Goal: Task Accomplishment & Management: Use online tool/utility

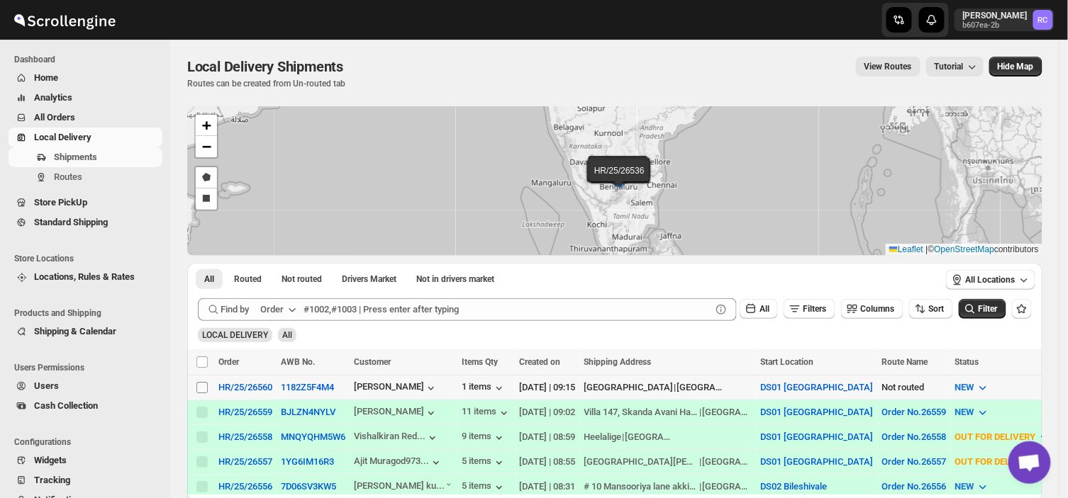
click at [200, 387] on input "Select shipment" at bounding box center [201, 387] width 11 height 11
checkbox input "true"
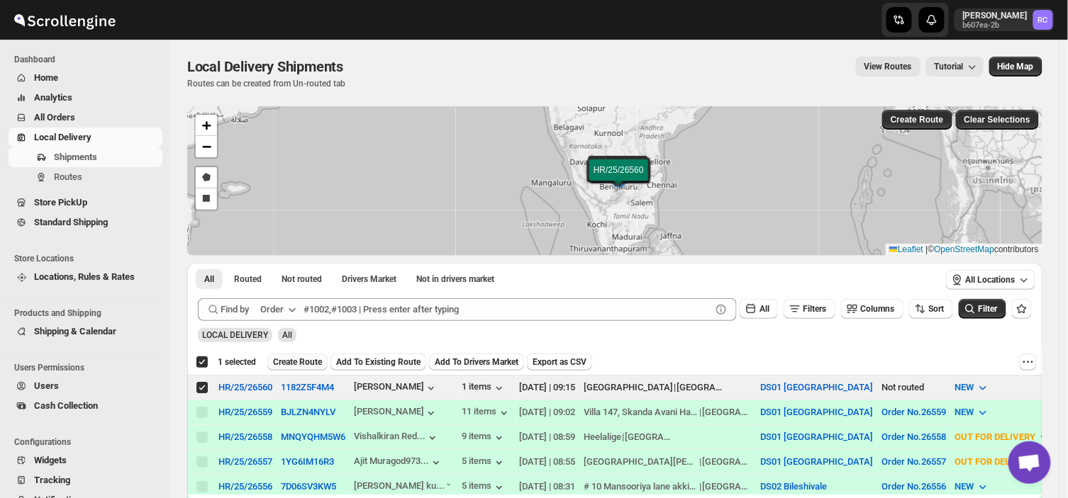
click at [308, 359] on span "Create Route" at bounding box center [297, 362] width 49 height 11
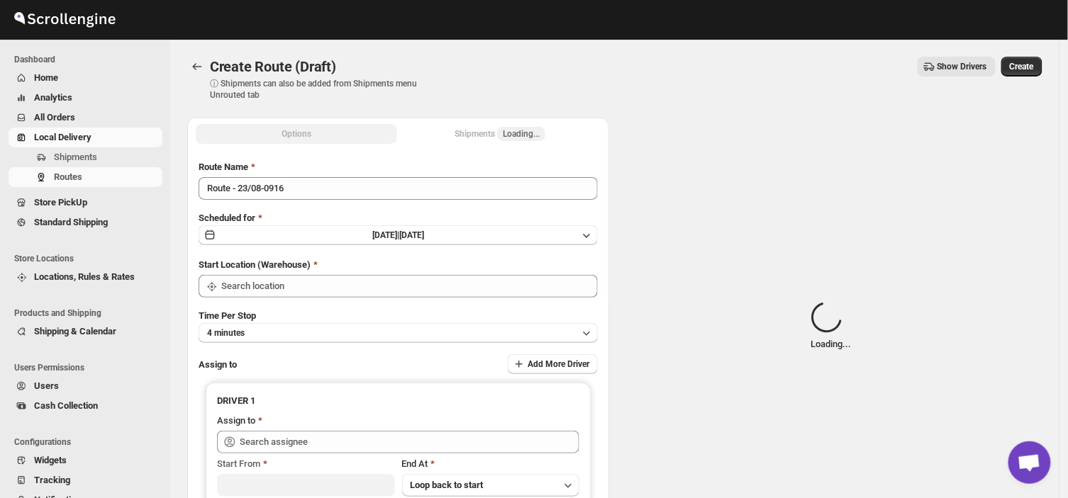
type input "DS01 [GEOGRAPHIC_DATA]"
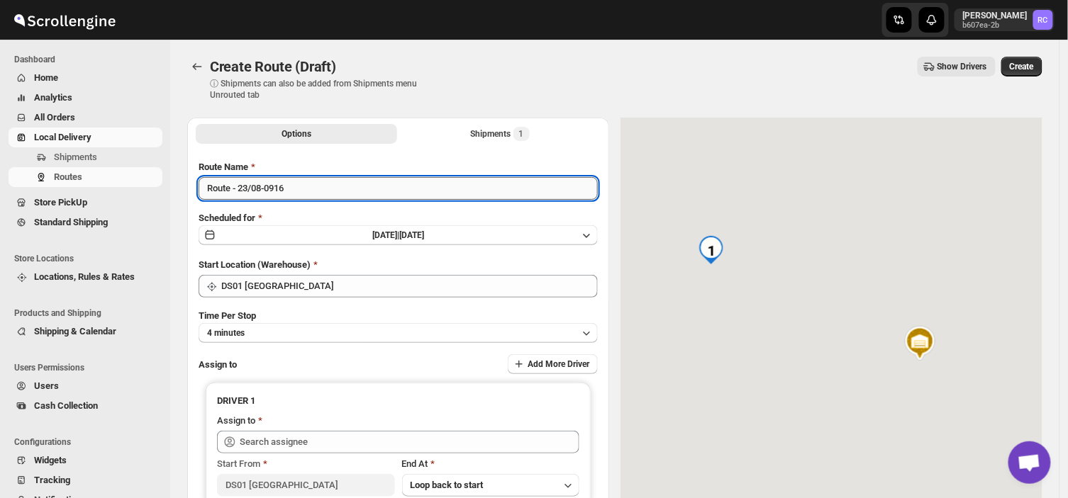
click at [294, 189] on input "Route - 23/08-0916" at bounding box center [397, 188] width 399 height 23
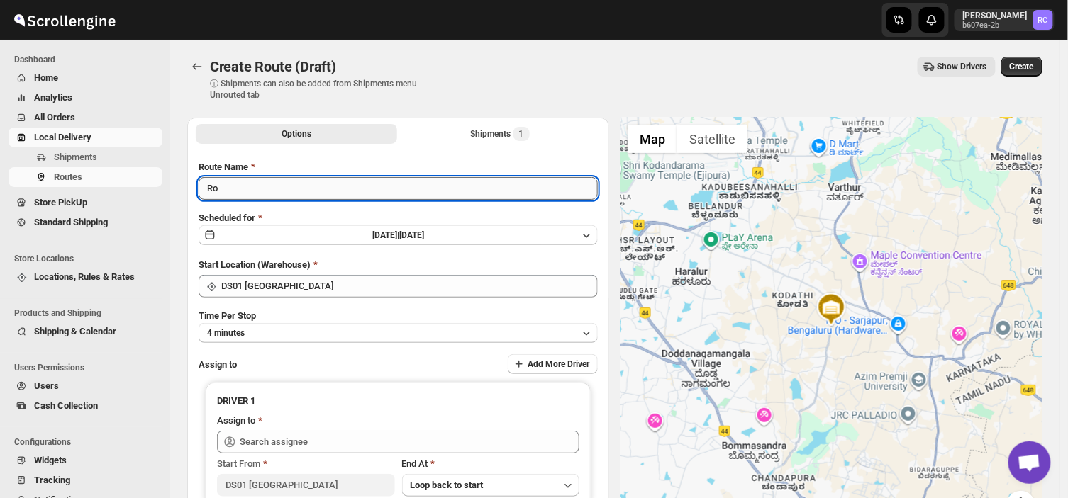
type input "R"
type input "Order no 26560"
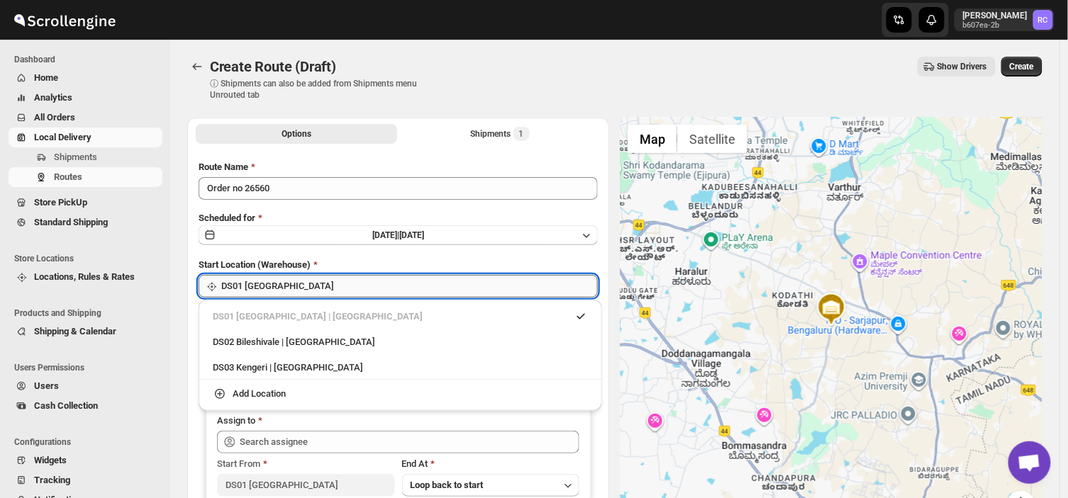
click at [296, 277] on input "DS01 [GEOGRAPHIC_DATA]" at bounding box center [409, 286] width 376 height 23
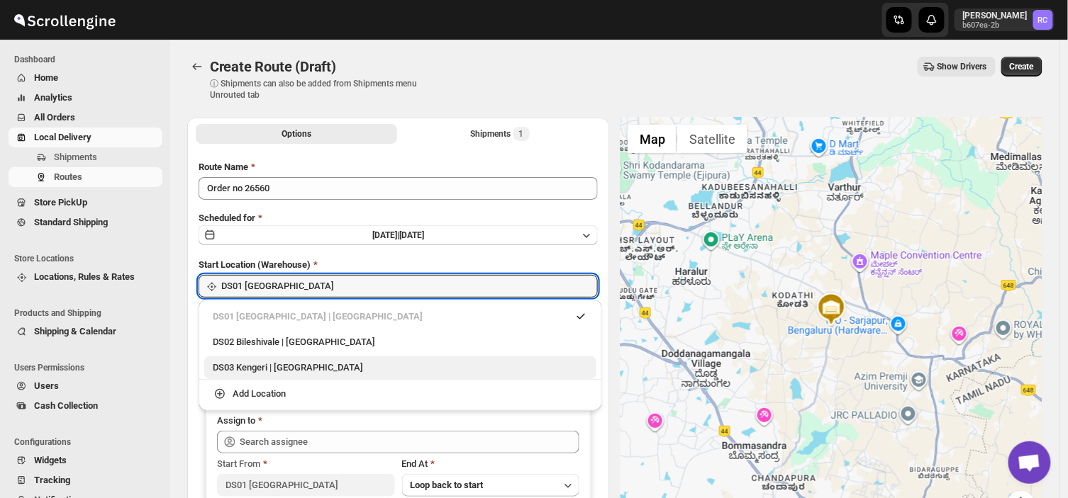
click at [277, 371] on div "DS03 Kengeri | [GEOGRAPHIC_DATA]" at bounding box center [400, 368] width 375 height 14
type input "DS03 Kengeri"
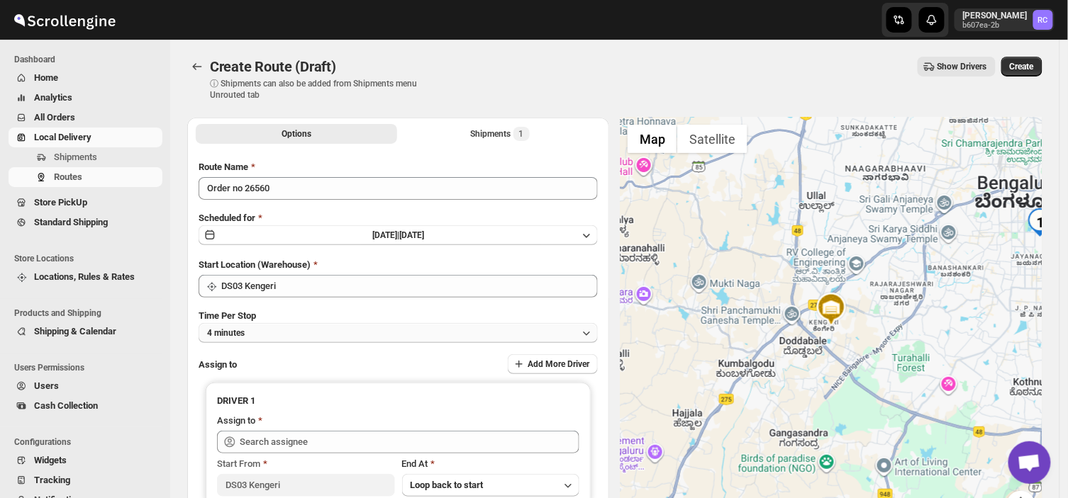
click at [281, 328] on button "4 minutes" at bounding box center [397, 333] width 399 height 20
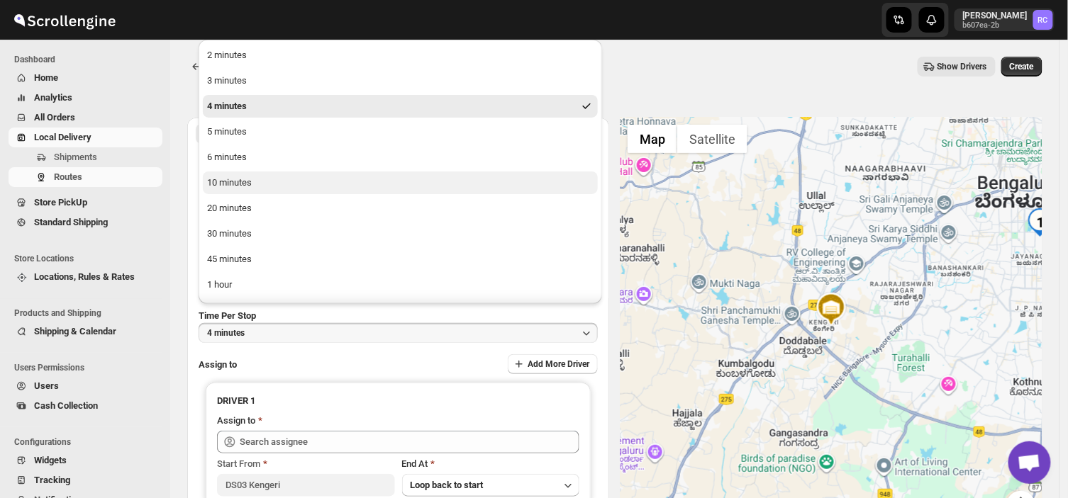
click at [254, 182] on button "10 minutes" at bounding box center [400, 183] width 395 height 23
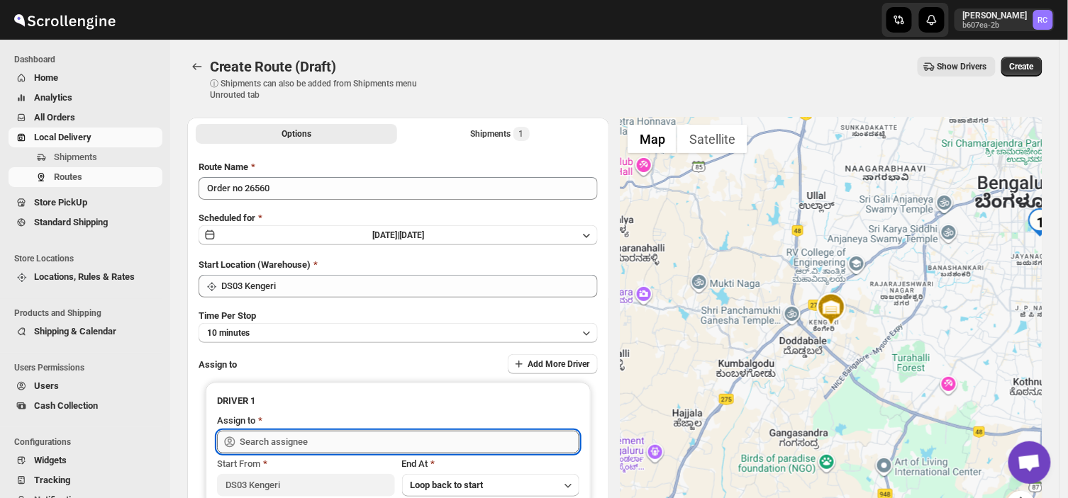
click at [314, 444] on input "text" at bounding box center [410, 442] width 340 height 23
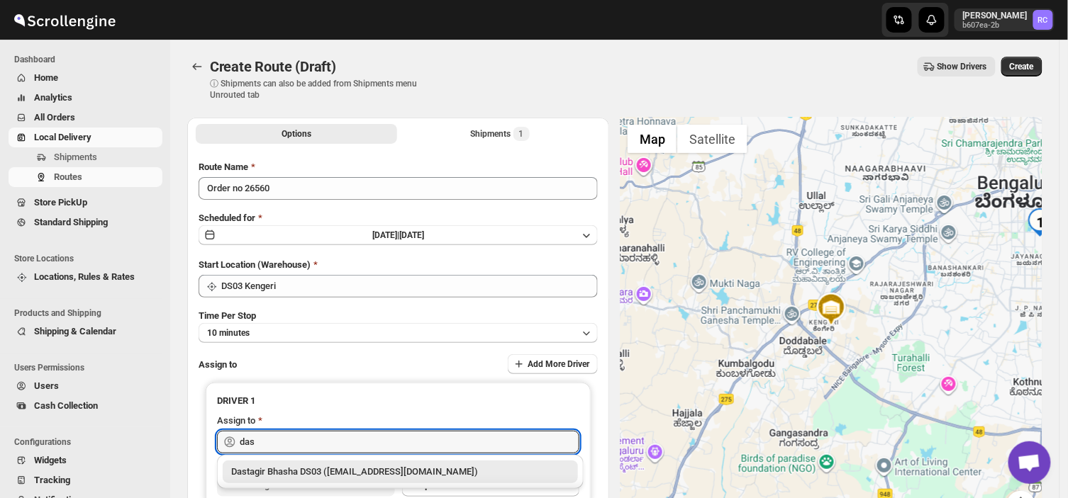
click at [377, 477] on div "Dastagir Bhasha DS03 ([EMAIL_ADDRESS][DOMAIN_NAME])" at bounding box center [400, 472] width 338 height 14
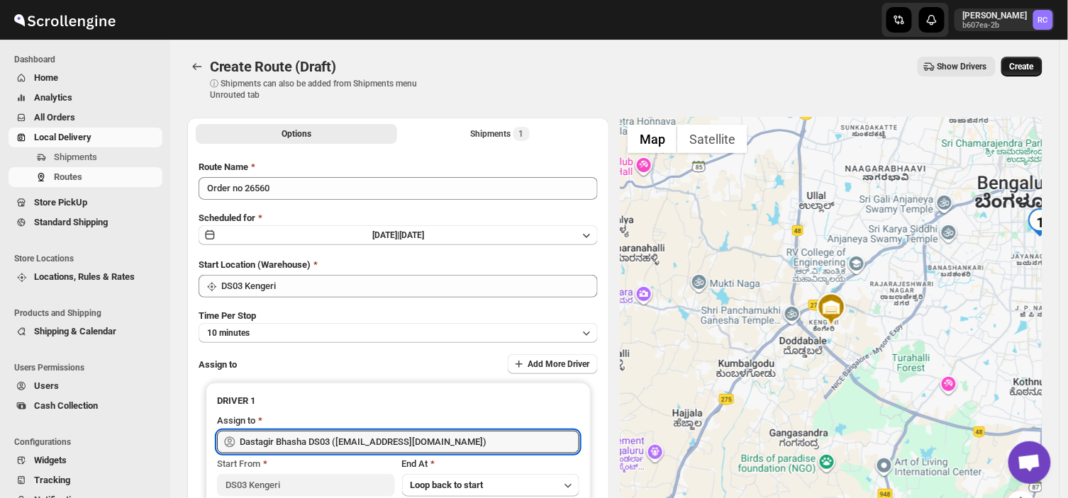
type input "Dastagir Bhasha DS03 ([EMAIL_ADDRESS][DOMAIN_NAME])"
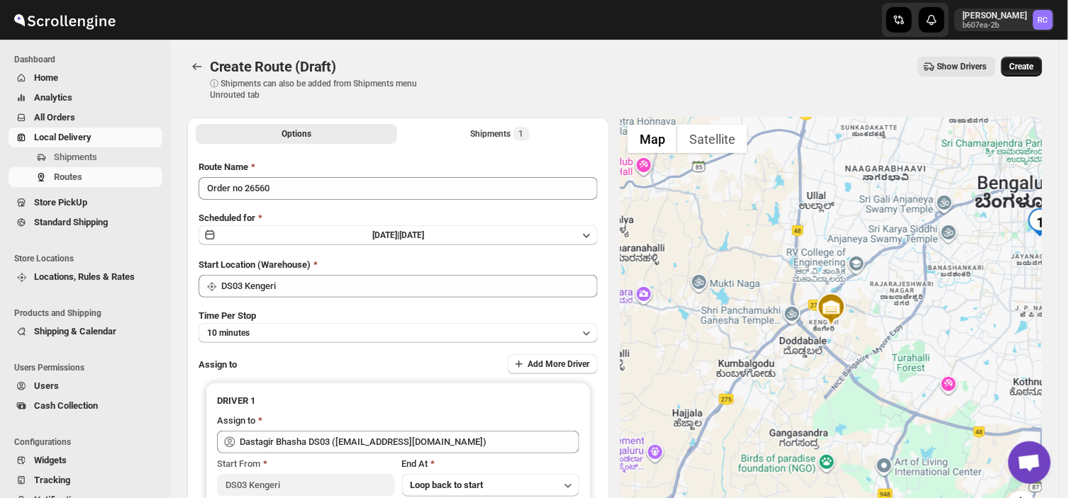
click at [1030, 60] on button "Create" at bounding box center [1021, 67] width 41 height 20
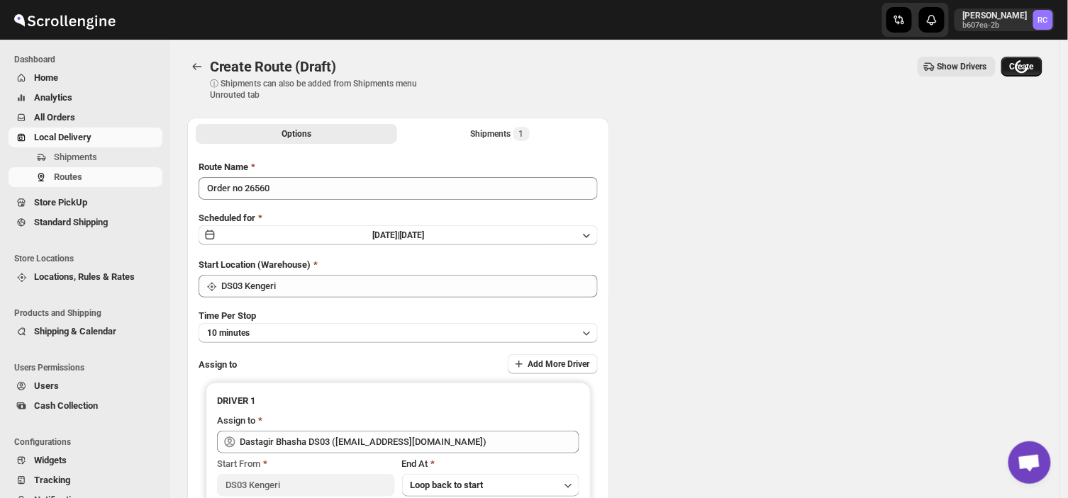
click at [1030, 60] on div "Loading Create" at bounding box center [1021, 67] width 41 height 20
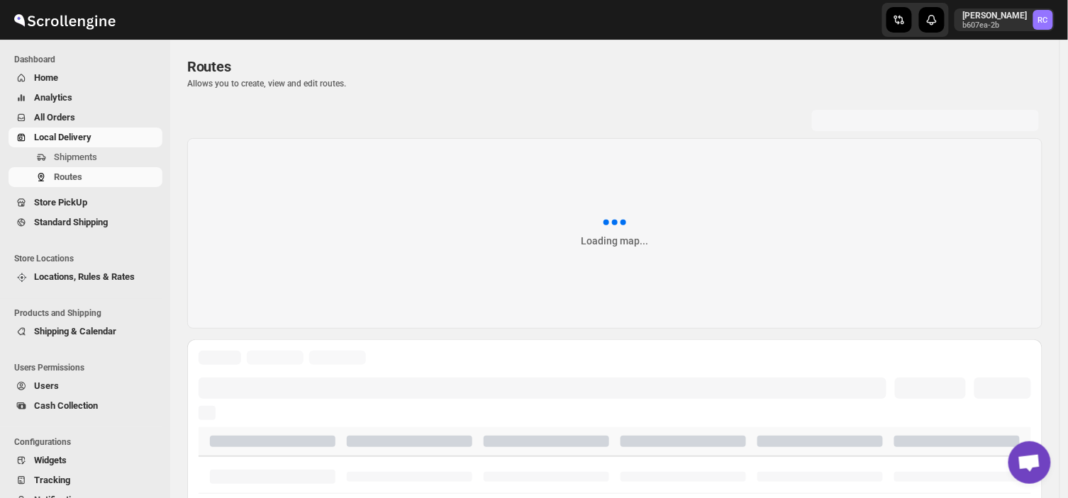
drag, startPoint x: 1030, startPoint y: 60, endPoint x: 168, endPoint y: 4, distance: 863.8
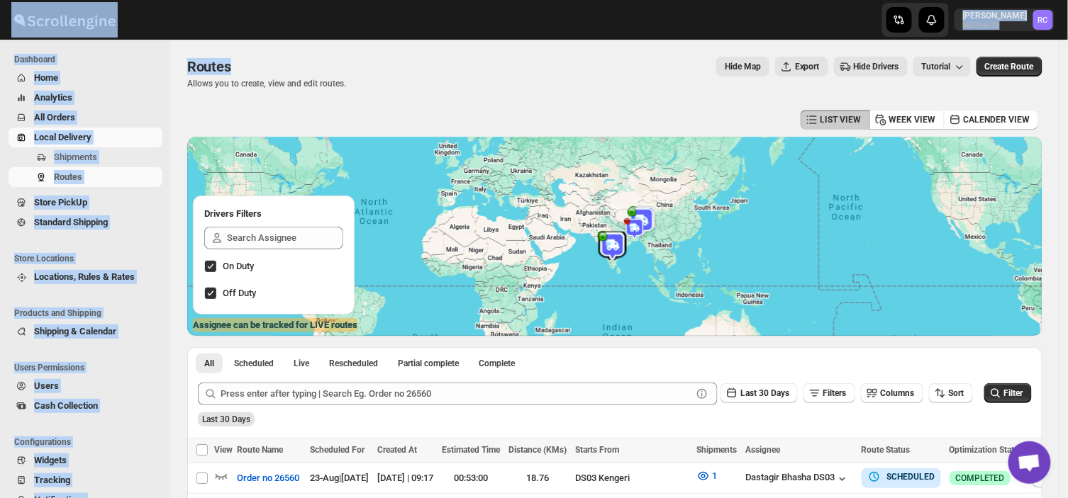
click at [408, 111] on div "LIST VIEW WEEK VIEW CALENDER VIEW" at bounding box center [614, 119] width 855 height 27
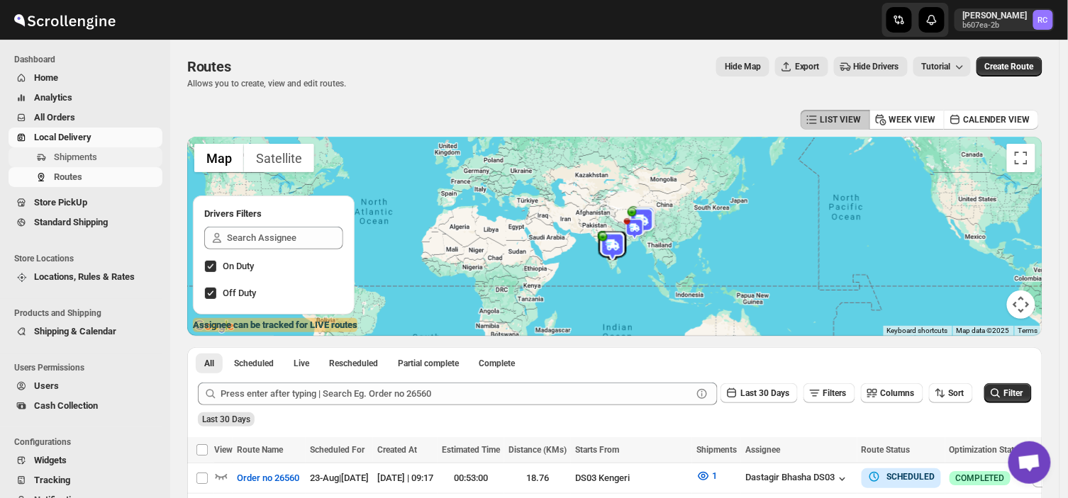
click at [86, 157] on span "Shipments" at bounding box center [75, 157] width 43 height 11
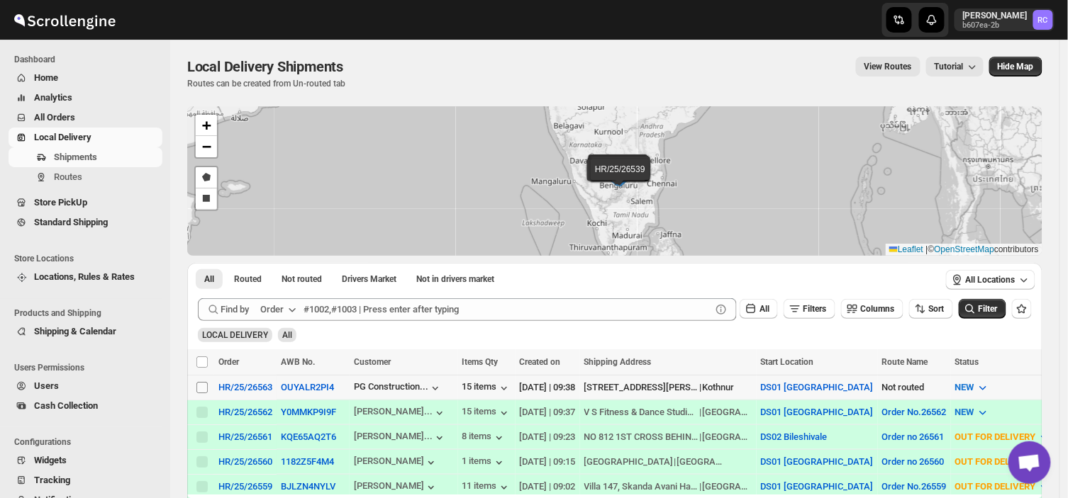
click at [201, 386] on input "Select shipment" at bounding box center [201, 387] width 11 height 11
checkbox input "true"
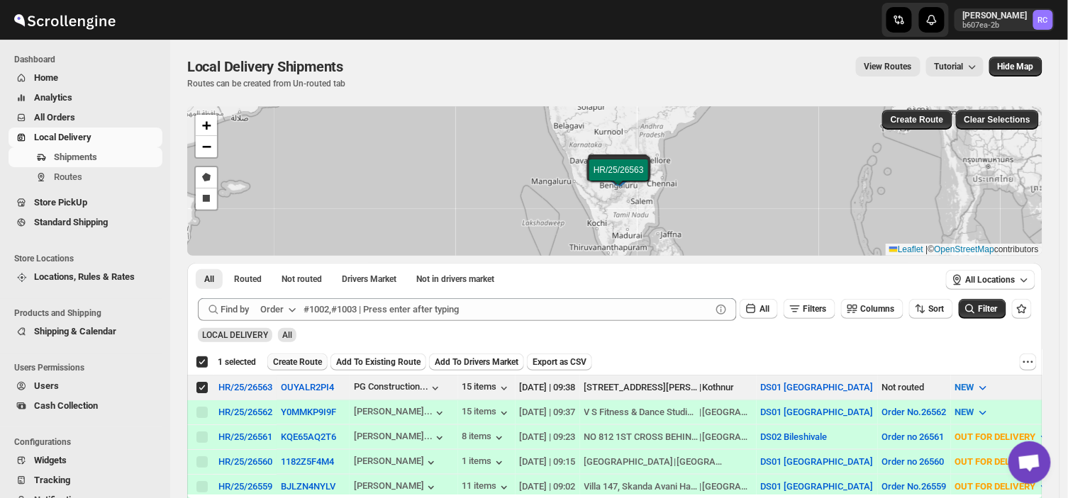
click at [306, 363] on span "Create Route" at bounding box center [297, 362] width 49 height 11
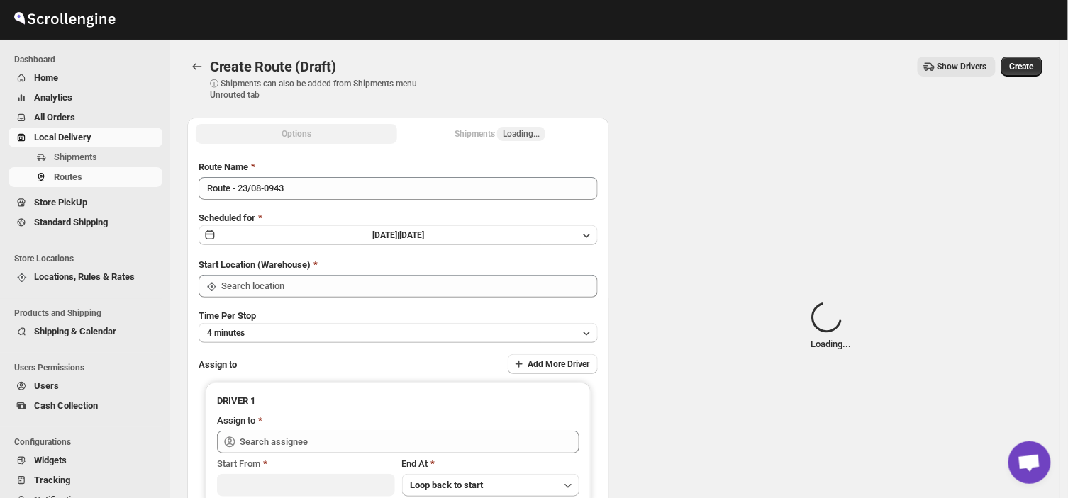
type input "DS01 [GEOGRAPHIC_DATA]"
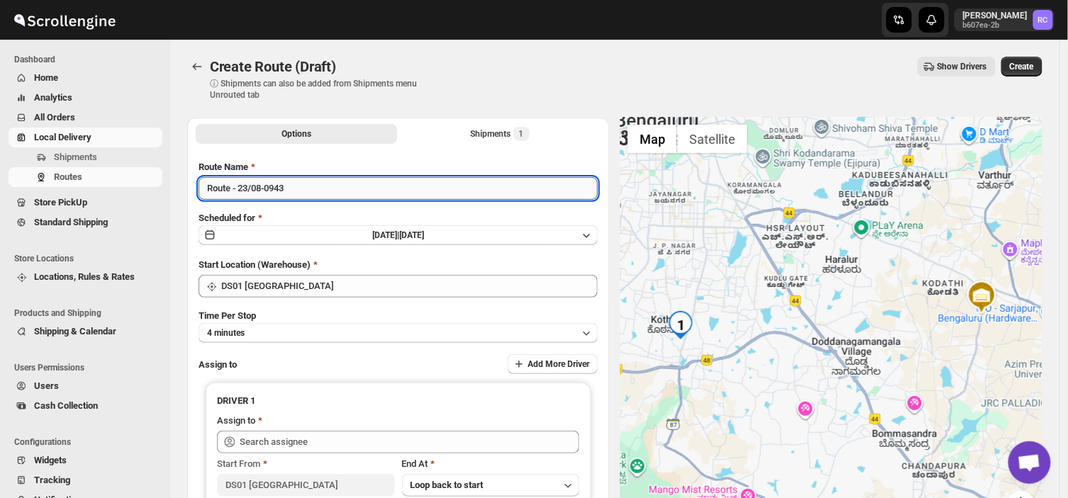
click at [303, 194] on input "Route - 23/08-0943" at bounding box center [397, 188] width 399 height 23
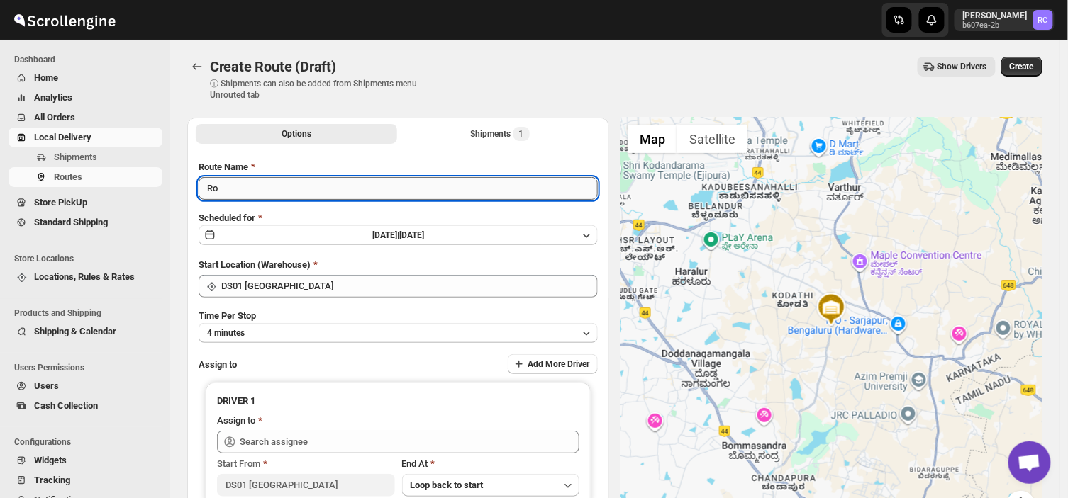
type input "R"
type input "Order no 26563"
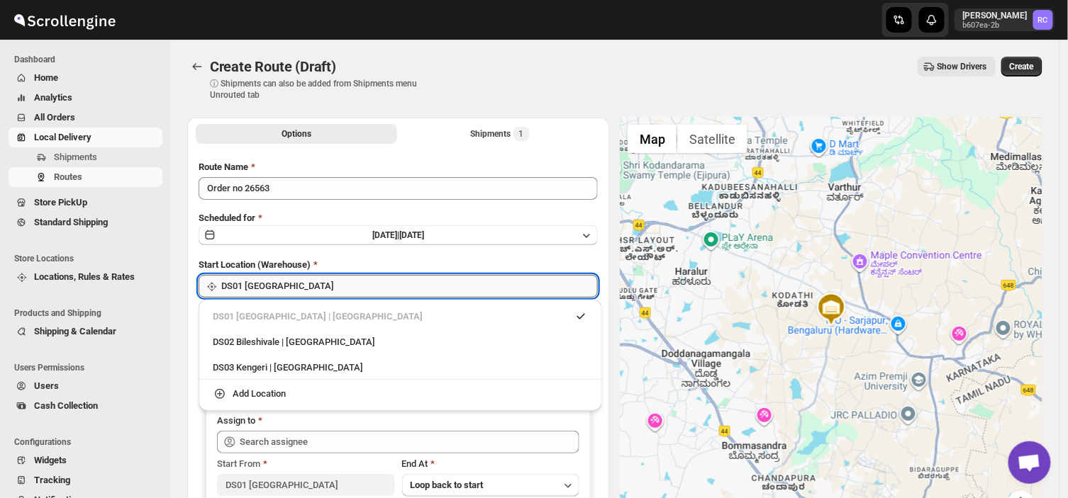
click at [314, 282] on input "DS01 [GEOGRAPHIC_DATA]" at bounding box center [409, 286] width 376 height 23
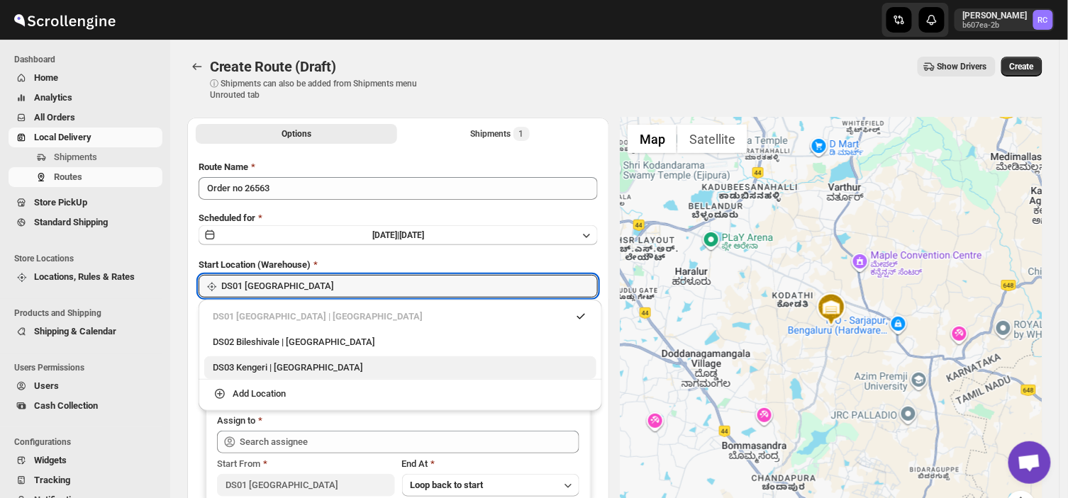
click at [273, 362] on div "DS03 Kengeri | [GEOGRAPHIC_DATA]" at bounding box center [400, 368] width 375 height 14
type input "DS03 Kengeri"
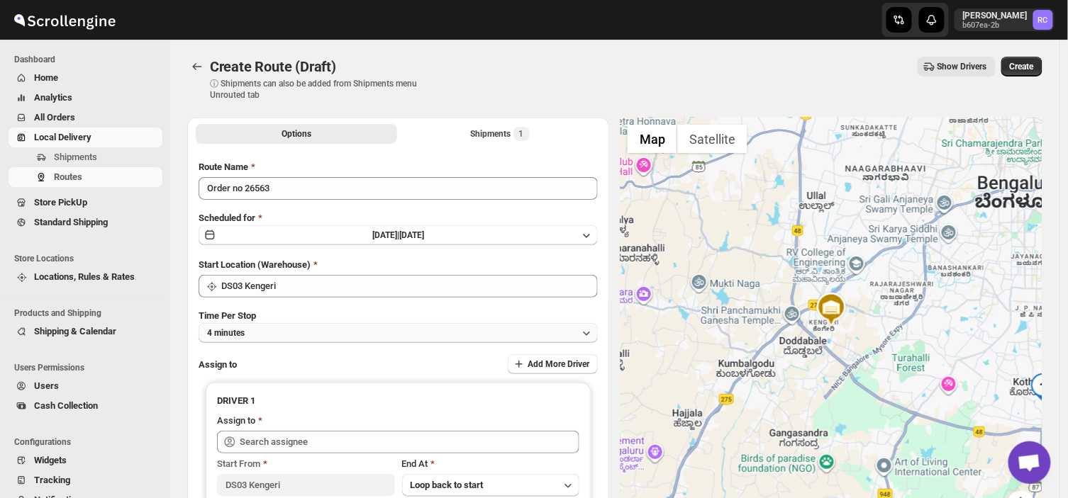
click at [277, 329] on button "4 minutes" at bounding box center [397, 333] width 399 height 20
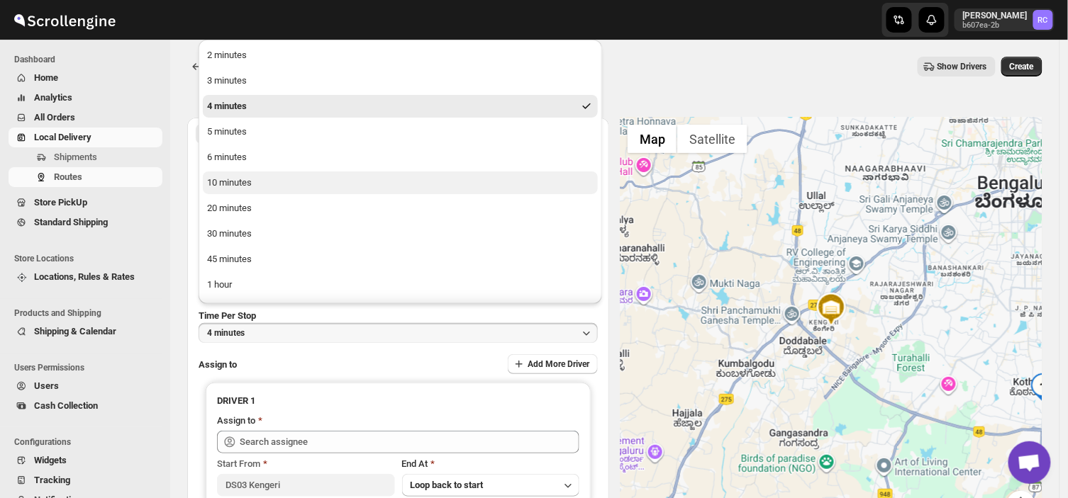
click at [252, 185] on button "10 minutes" at bounding box center [400, 183] width 395 height 23
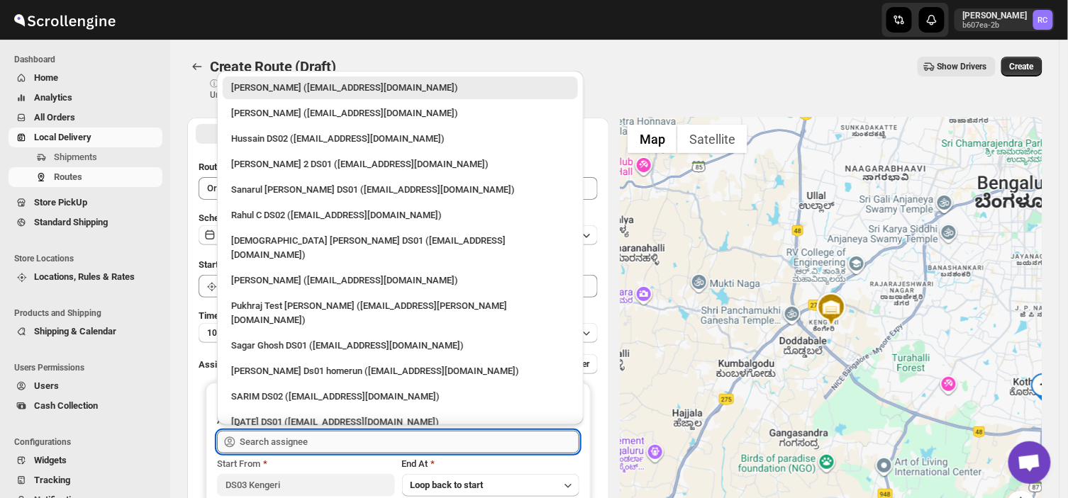
click at [313, 440] on input "text" at bounding box center [410, 442] width 340 height 23
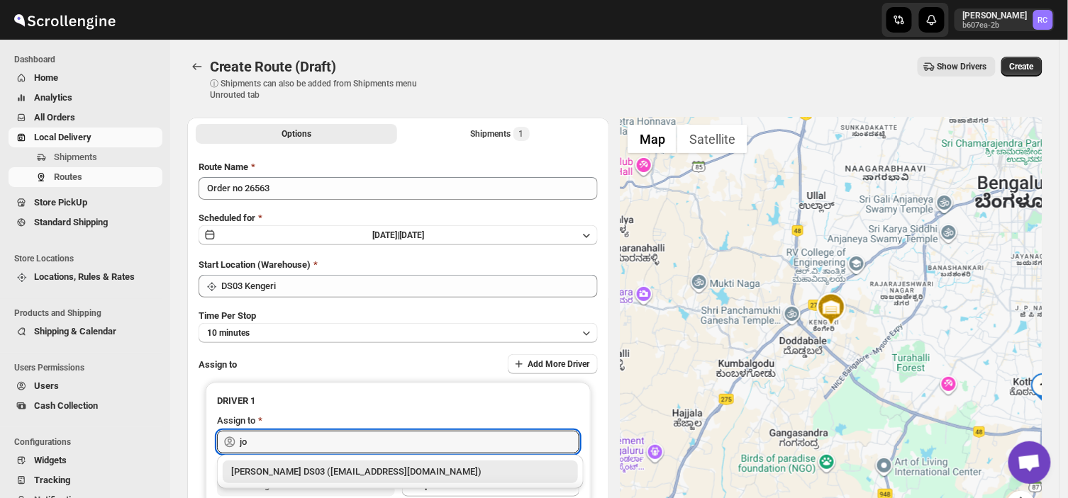
click at [311, 471] on div "[PERSON_NAME] DS03 ([EMAIL_ADDRESS][DOMAIN_NAME])" at bounding box center [400, 472] width 338 height 14
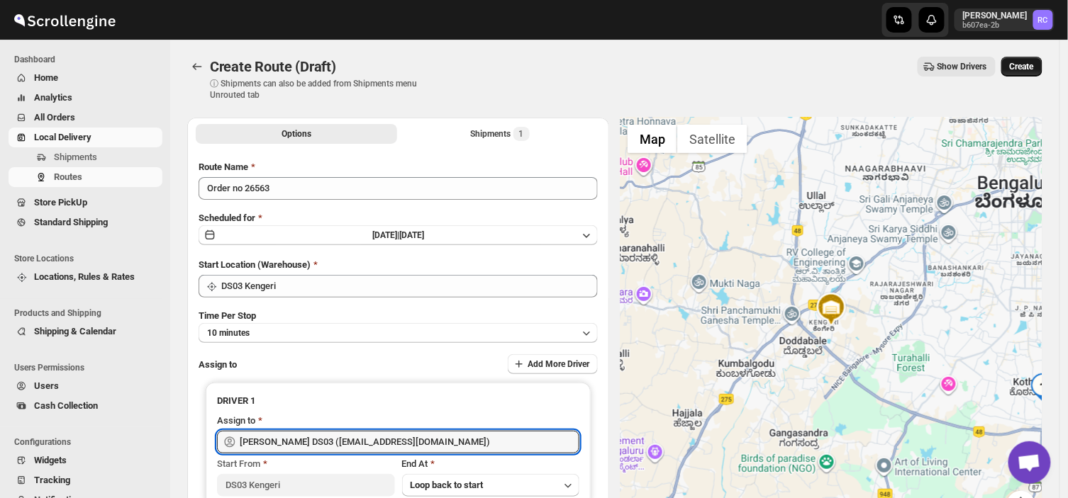
type input "[PERSON_NAME] DS03 ([EMAIL_ADDRESS][DOMAIN_NAME])"
click at [1026, 62] on span "Create" at bounding box center [1021, 66] width 24 height 11
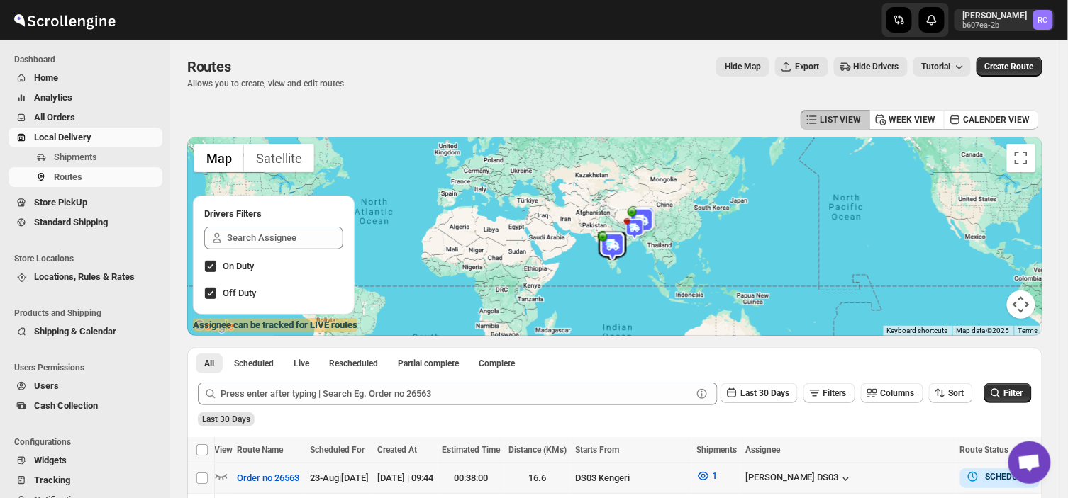
scroll to position [0, 4]
click at [1026, 483] on link "Open chat" at bounding box center [1029, 463] width 43 height 43
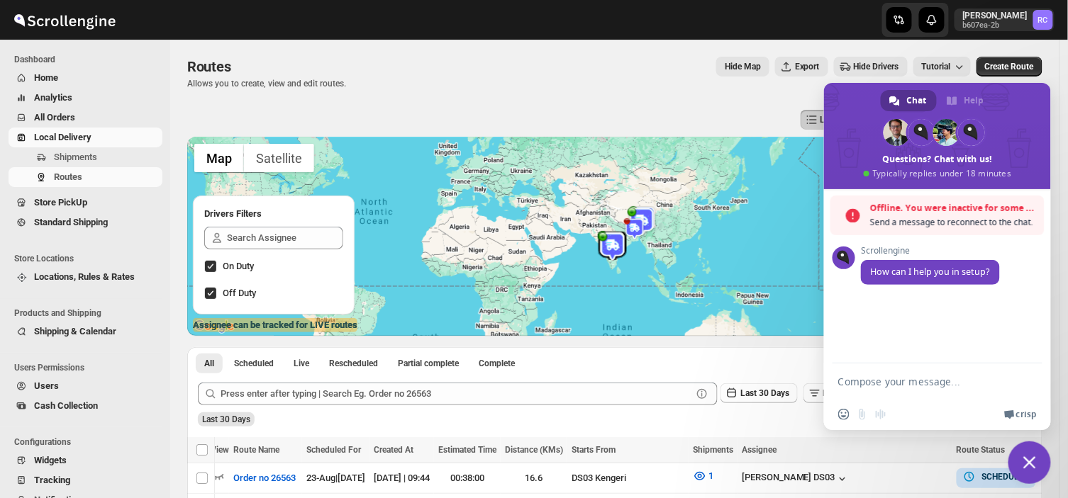
click at [712, 429] on div "Submit Last 30 Days Filters Columns Sort Filter Last 30 Days" at bounding box center [614, 404] width 855 height 65
click at [589, 351] on div "All Scheduled Live Rescheduled Partial complete Complete More views All Schedul…" at bounding box center [614, 359] width 855 height 25
click at [615, 109] on div "LIST VIEW WEEK VIEW CALENDER VIEW" at bounding box center [614, 119] width 855 height 27
click at [1031, 464] on span "Close chat" at bounding box center [1029, 463] width 13 height 13
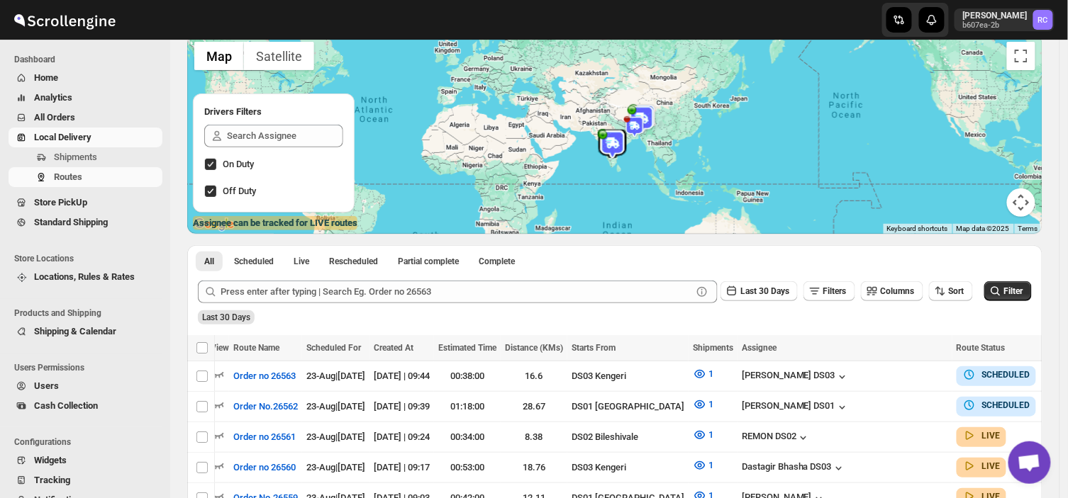
scroll to position [101, 0]
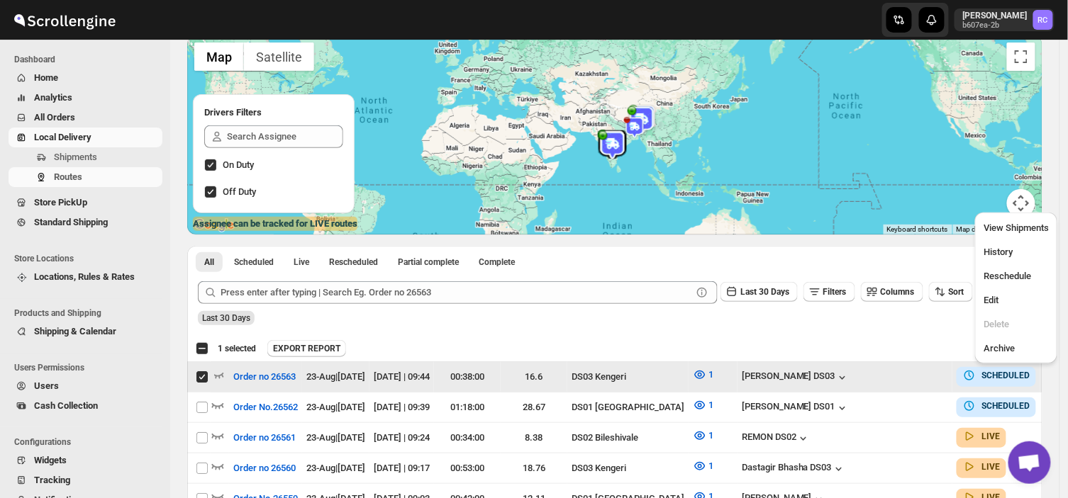
scroll to position [0, 0]
click at [991, 296] on span "Edit" at bounding box center [990, 300] width 15 height 11
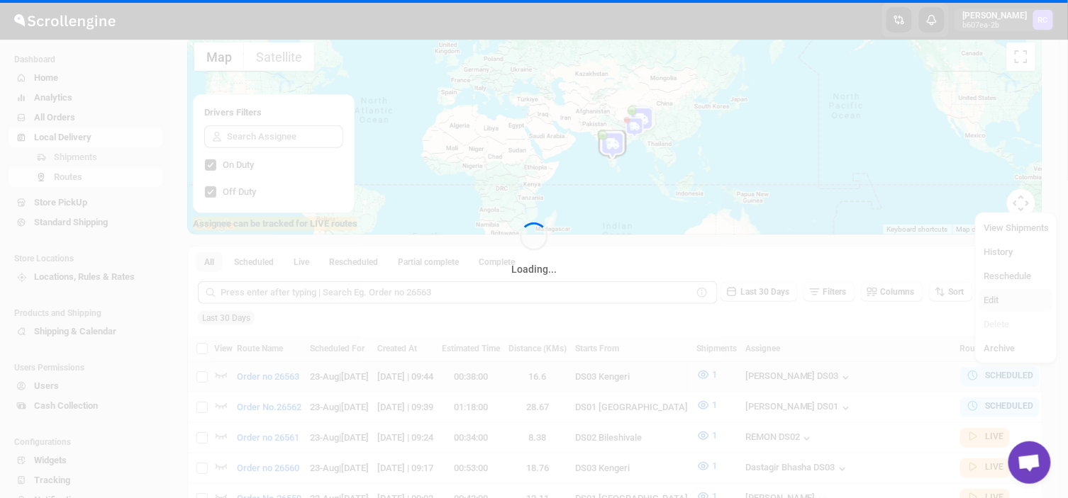
checkbox input "false"
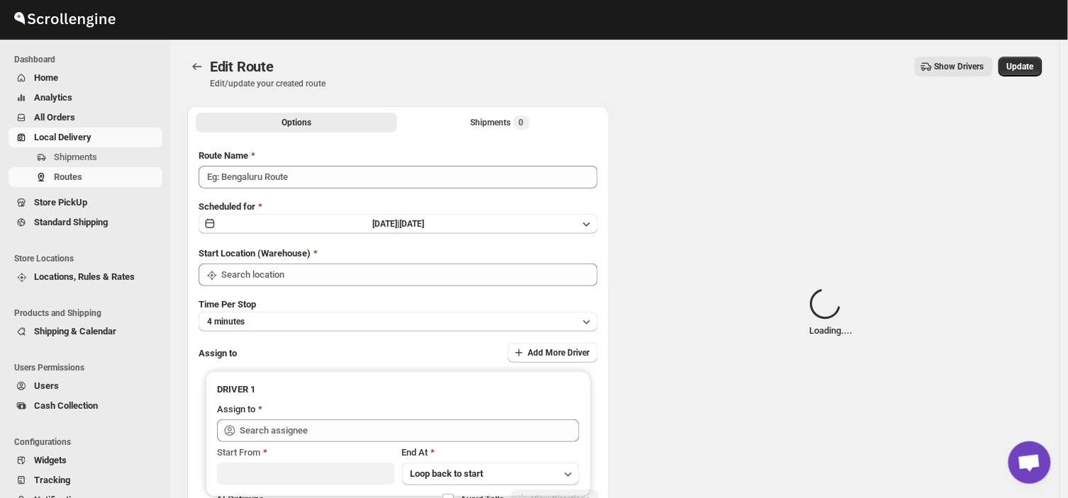
type input "Order no 26563"
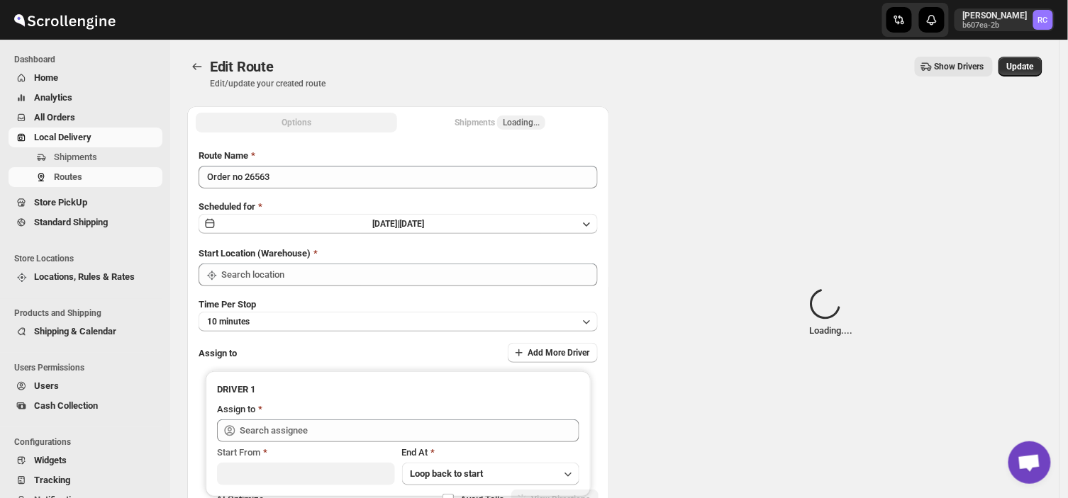
type input "DS03 Kengeri"
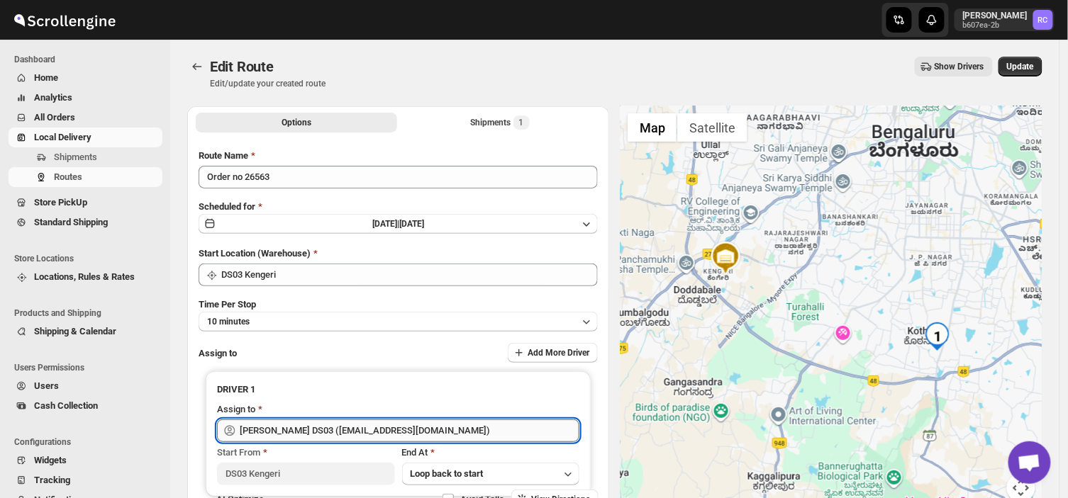
click at [440, 431] on input "[PERSON_NAME] DS03 ([EMAIL_ADDRESS][DOMAIN_NAME])" at bounding box center [410, 431] width 340 height 23
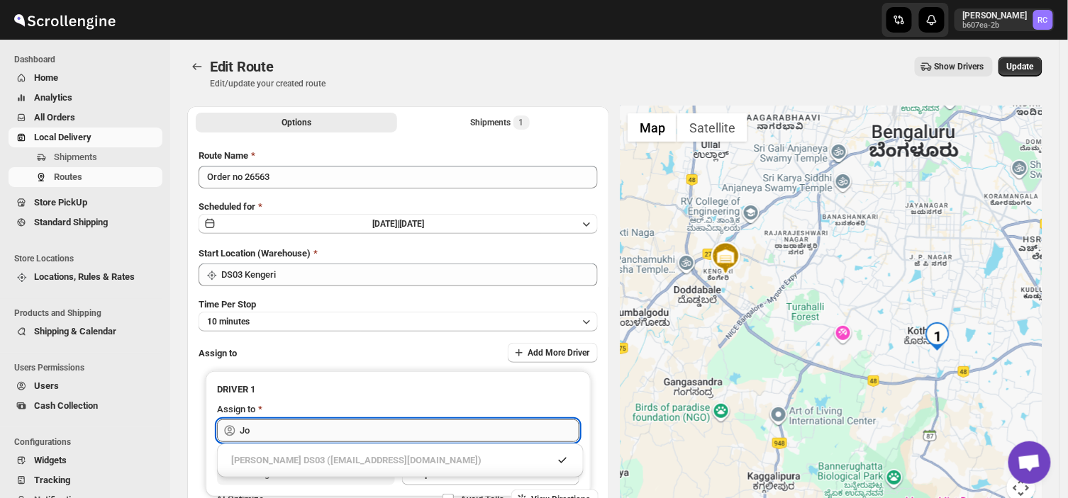
type input "J"
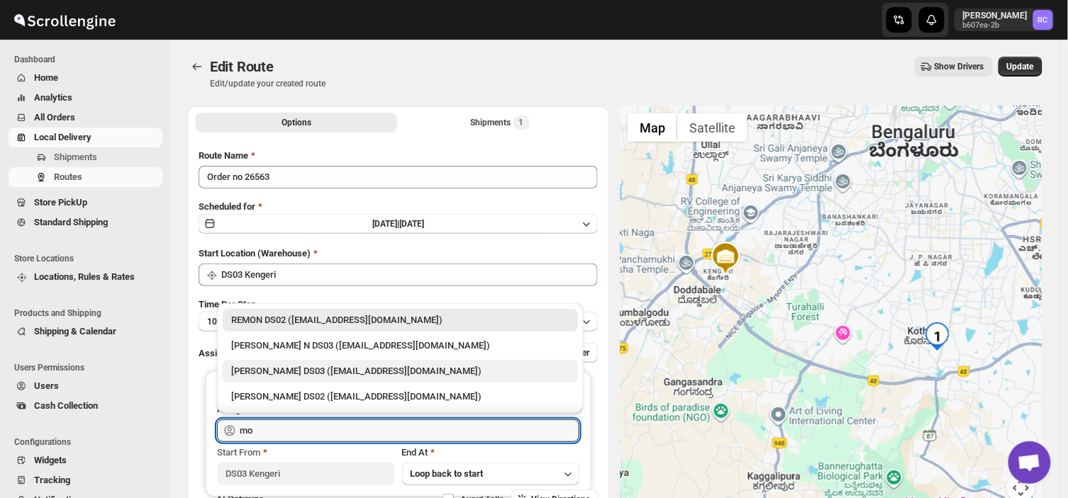
click at [318, 376] on div "[PERSON_NAME] DS03 ([EMAIL_ADDRESS][DOMAIN_NAME])" at bounding box center [400, 371] width 338 height 14
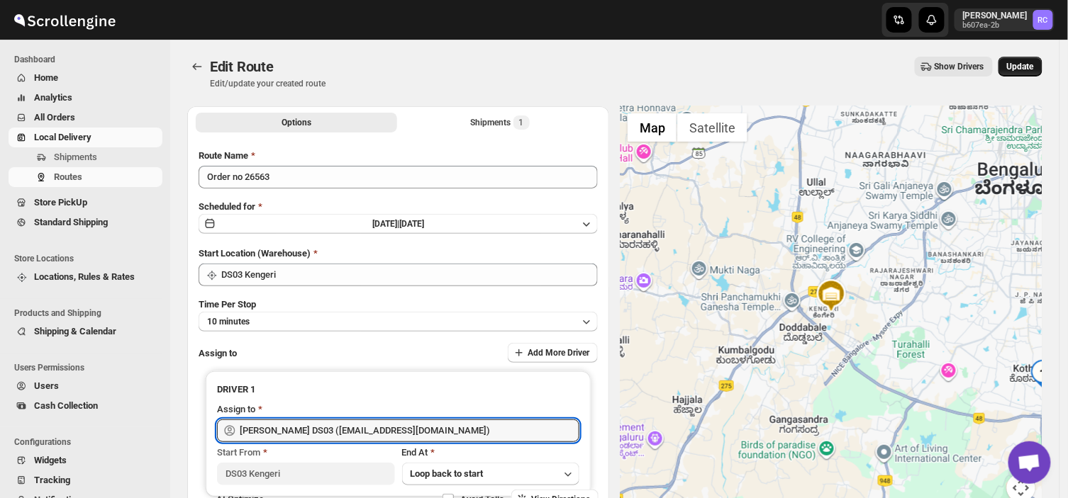
type input "[PERSON_NAME] DS03 ([EMAIL_ADDRESS][DOMAIN_NAME])"
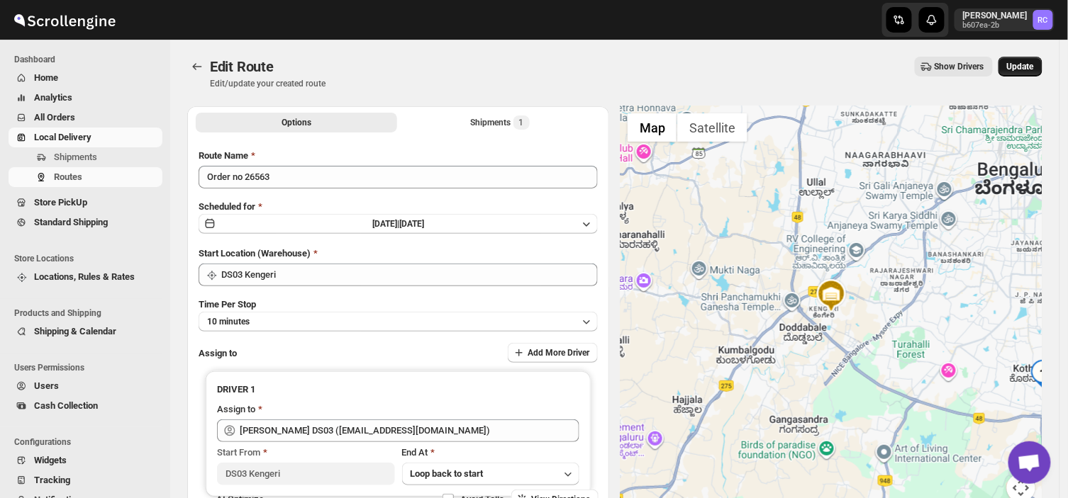
click at [1029, 59] on button "Update" at bounding box center [1020, 67] width 44 height 20
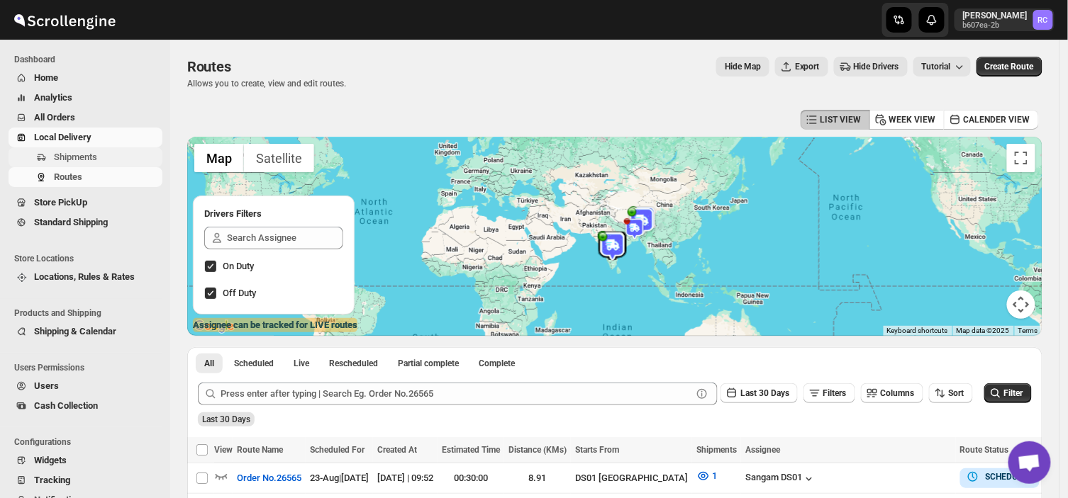
click at [78, 158] on span "Shipments" at bounding box center [75, 157] width 43 height 11
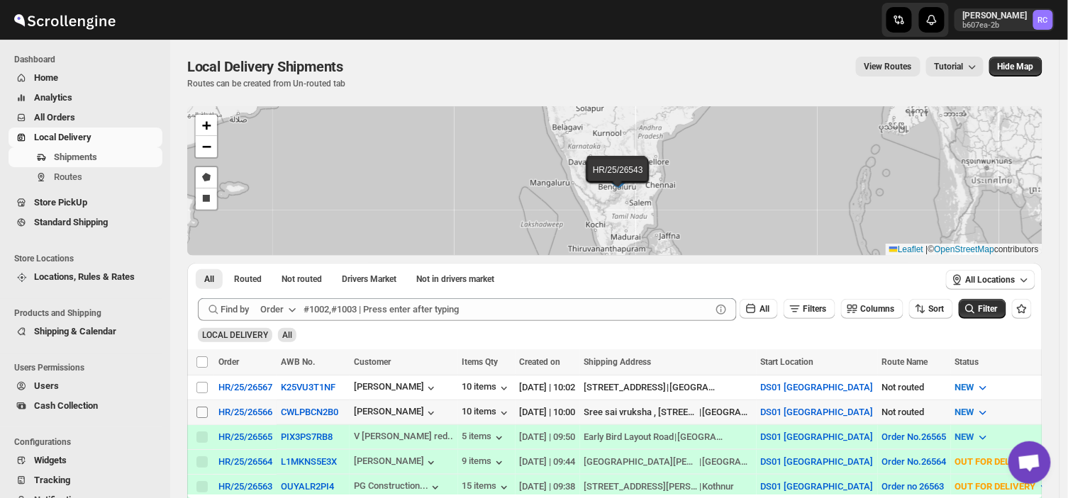
click at [201, 413] on input "Select shipment" at bounding box center [201, 412] width 11 height 11
checkbox input "true"
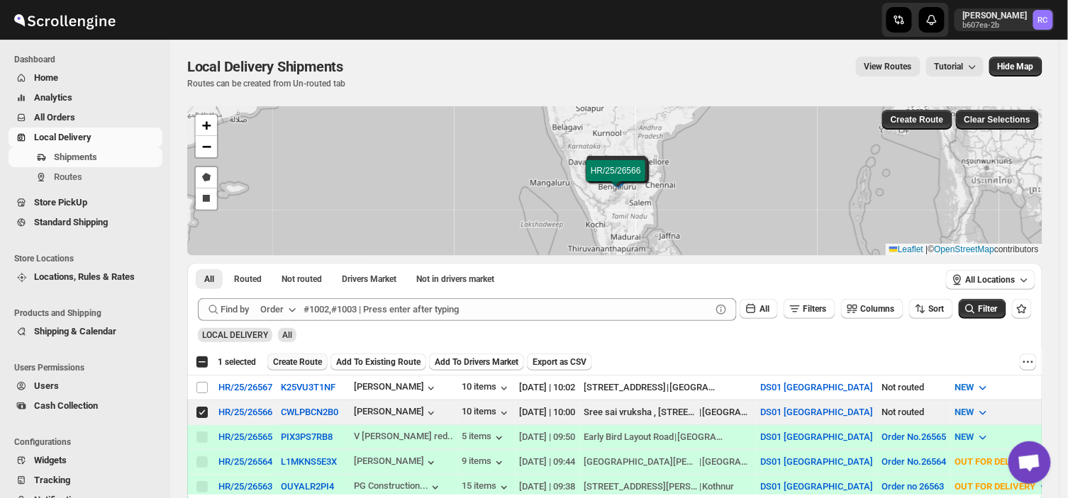
click at [293, 359] on span "Create Route" at bounding box center [297, 362] width 49 height 11
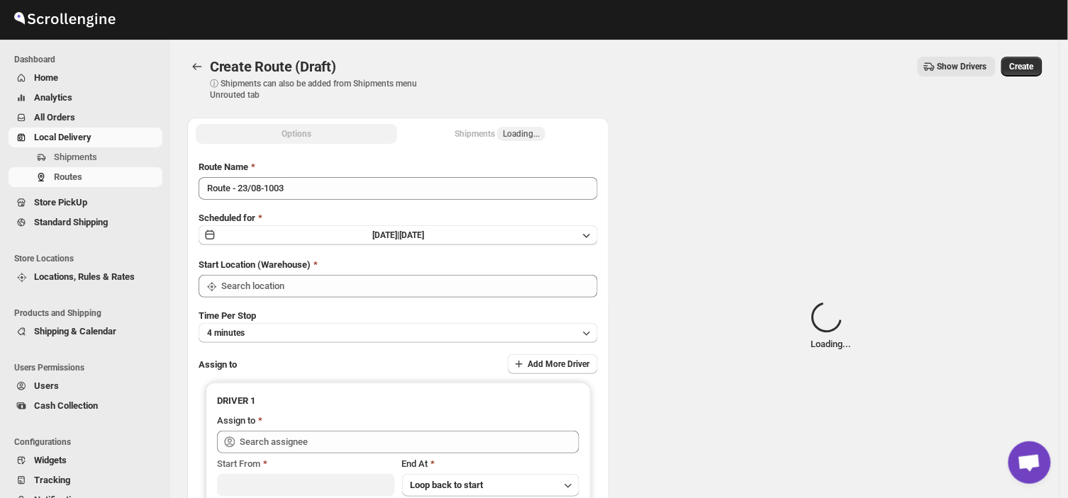
type input "DS01 [GEOGRAPHIC_DATA]"
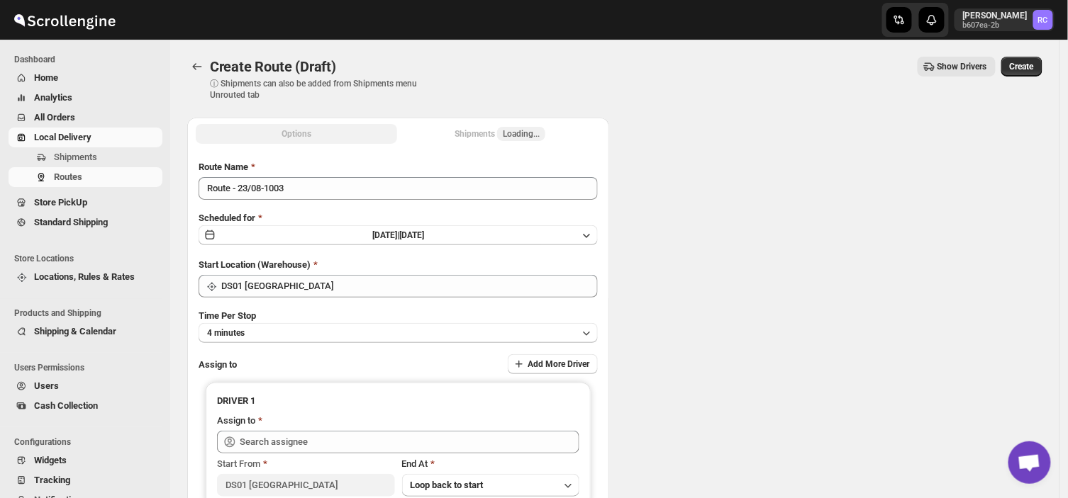
type input "DS01 [GEOGRAPHIC_DATA]"
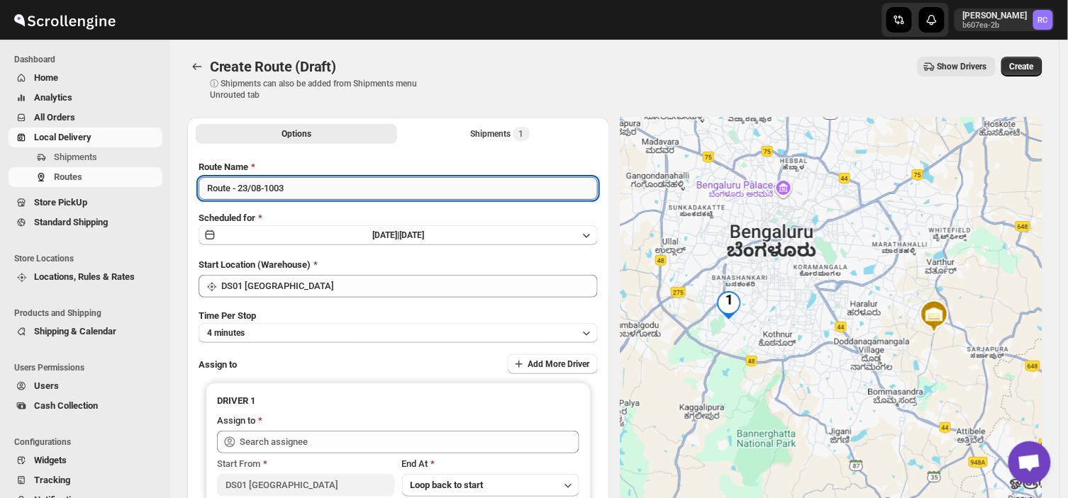
click at [291, 183] on input "Route - 23/08-1003" at bounding box center [397, 188] width 399 height 23
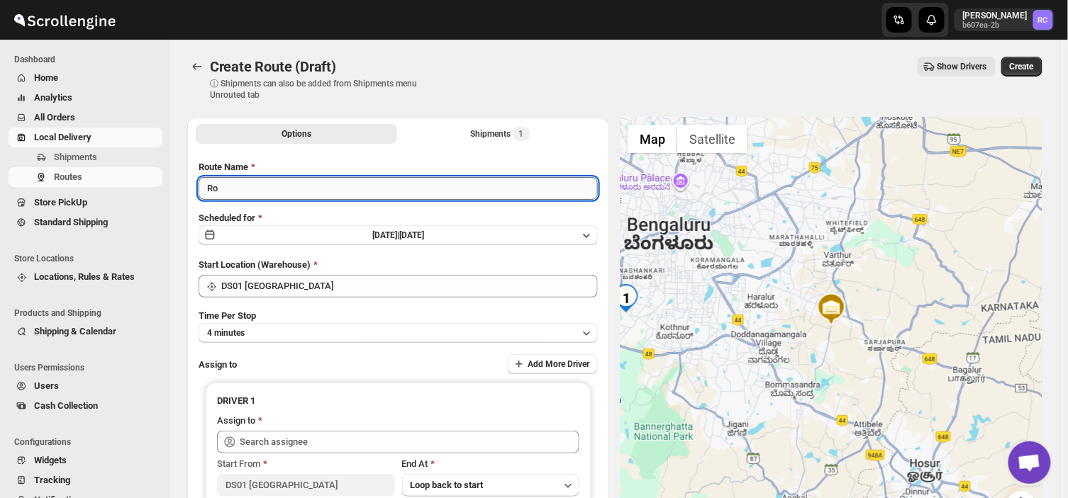
type input "R"
type input "Order no 26566"
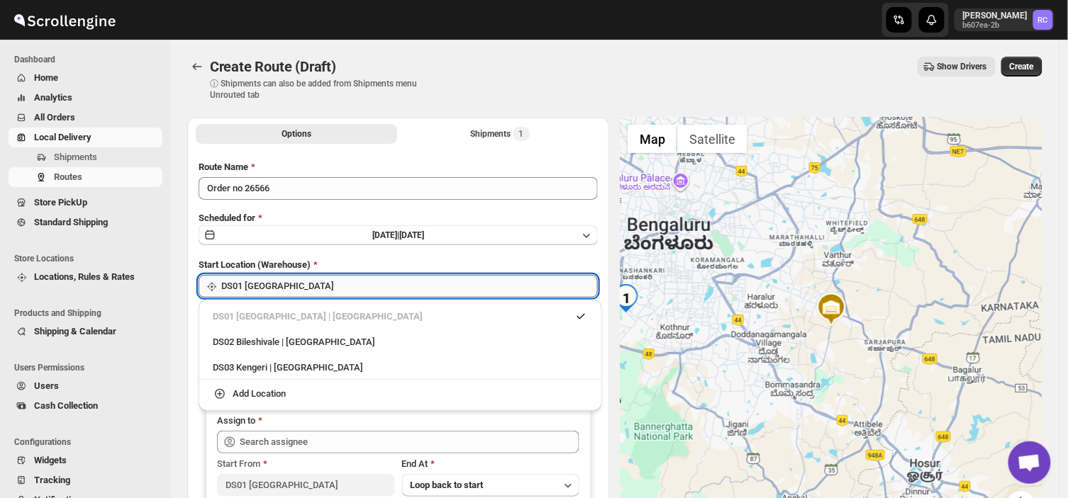
click at [293, 293] on input "DS01 [GEOGRAPHIC_DATA]" at bounding box center [409, 286] width 376 height 23
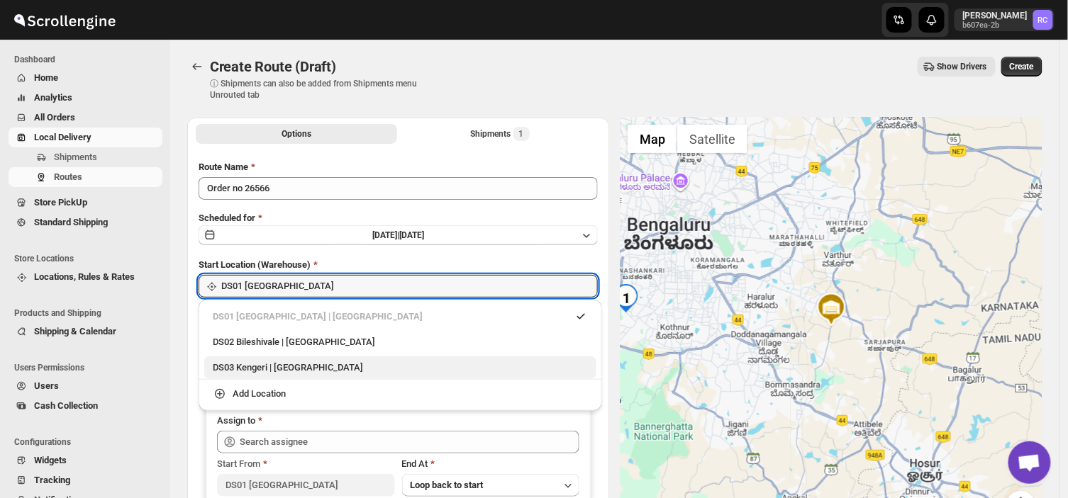
click at [262, 364] on div "DS03 Kengeri | [GEOGRAPHIC_DATA]" at bounding box center [400, 368] width 375 height 14
type input "DS03 Kengeri"
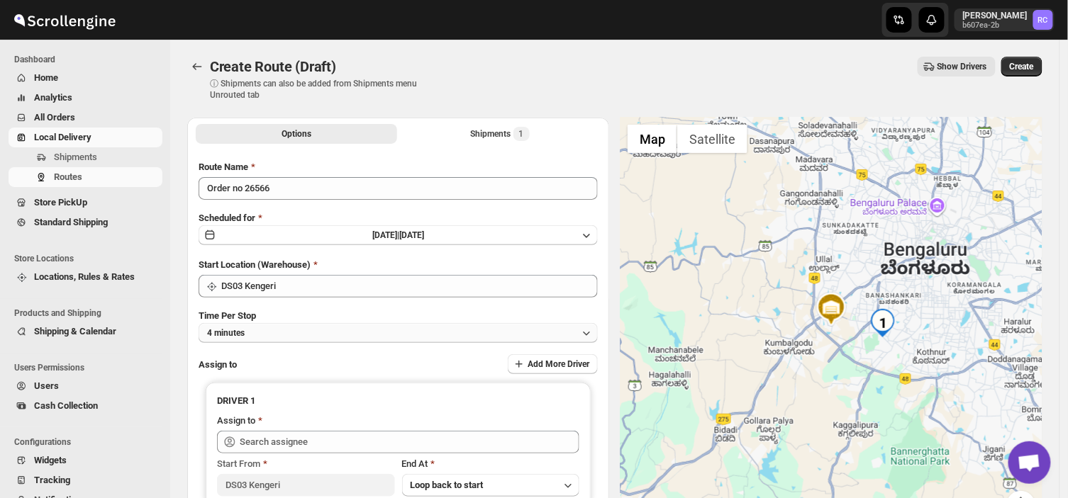
click at [270, 328] on button "4 minutes" at bounding box center [397, 333] width 399 height 20
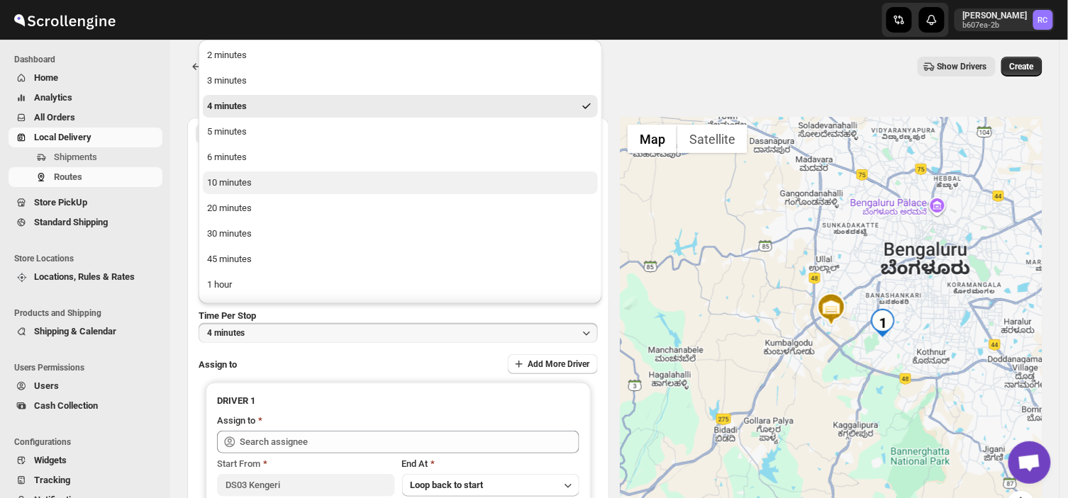
click at [250, 180] on div "10 minutes" at bounding box center [229, 183] width 45 height 14
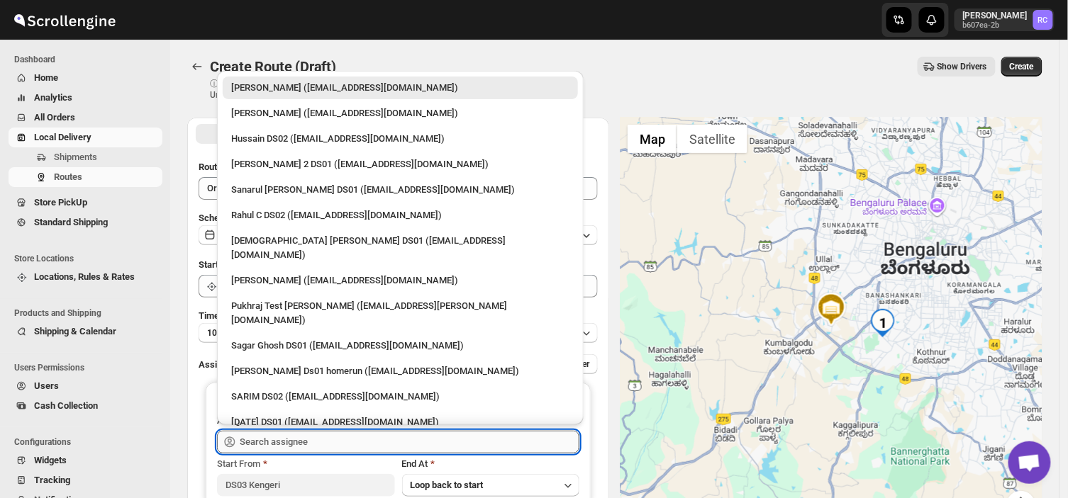
click at [303, 436] on input "text" at bounding box center [410, 442] width 340 height 23
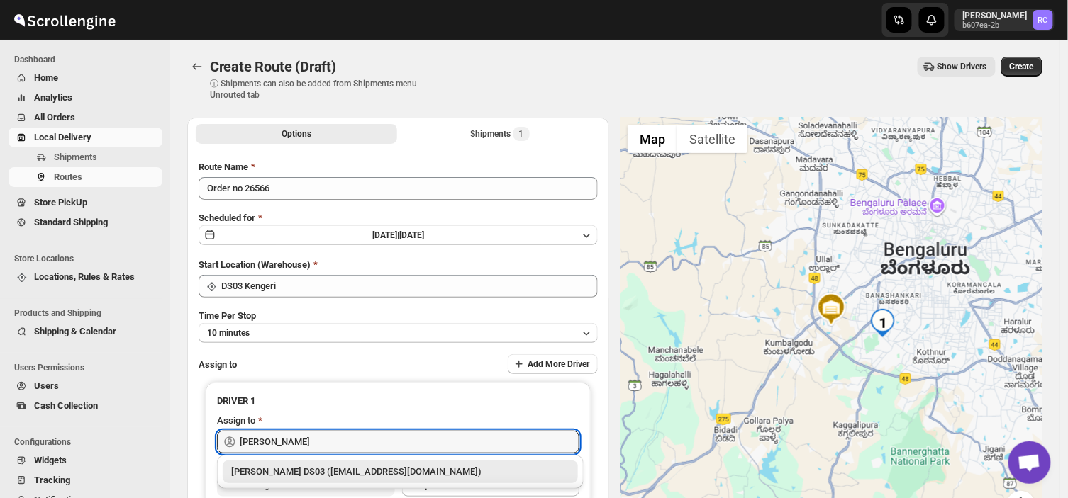
click at [326, 471] on div "[PERSON_NAME] DS03 ([EMAIL_ADDRESS][DOMAIN_NAME])" at bounding box center [400, 472] width 338 height 14
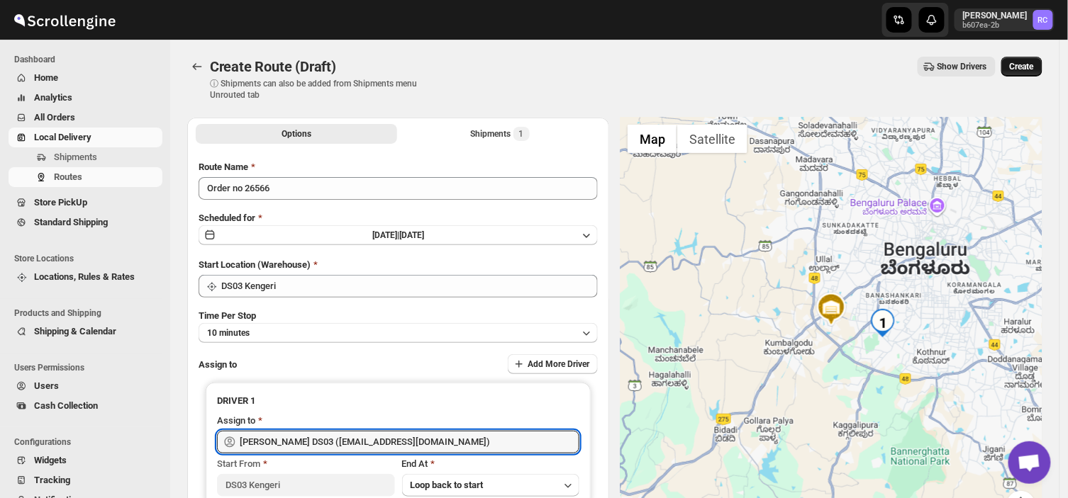
type input "[PERSON_NAME] DS03 ([EMAIL_ADDRESS][DOMAIN_NAME])"
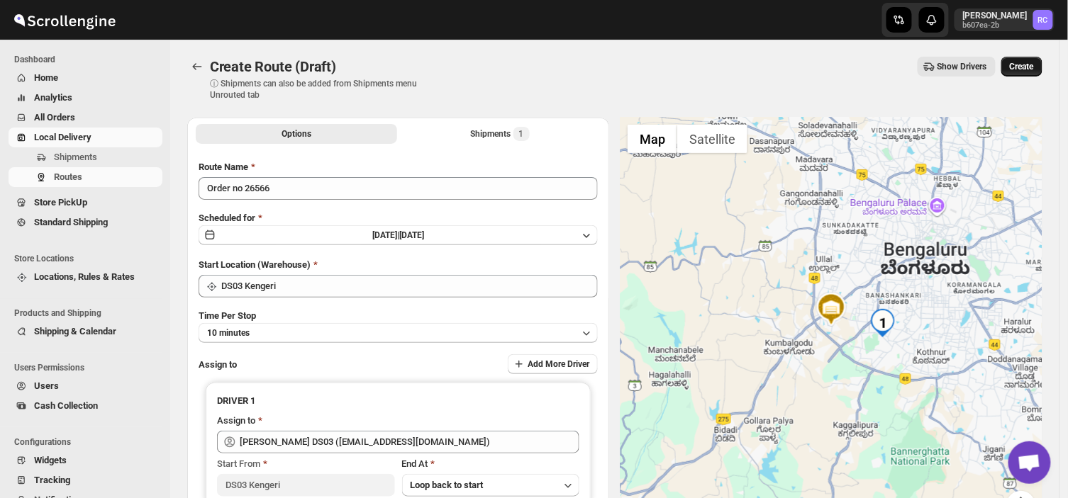
click at [1034, 64] on span "Create" at bounding box center [1021, 66] width 24 height 11
